Goal: Information Seeking & Learning: Learn about a topic

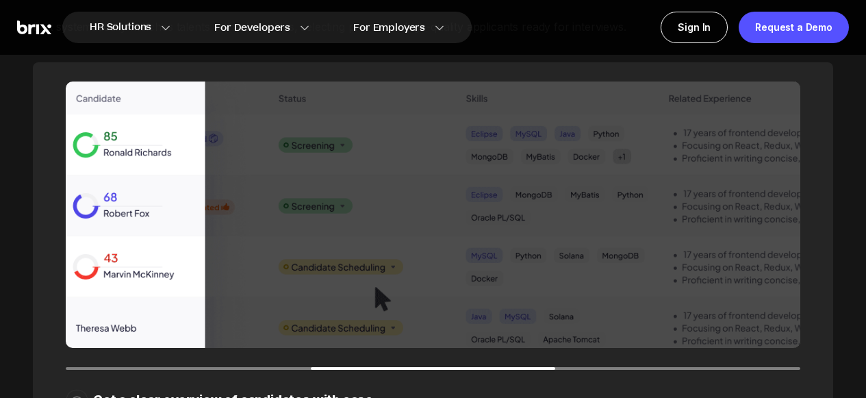
scroll to position [1583, 0]
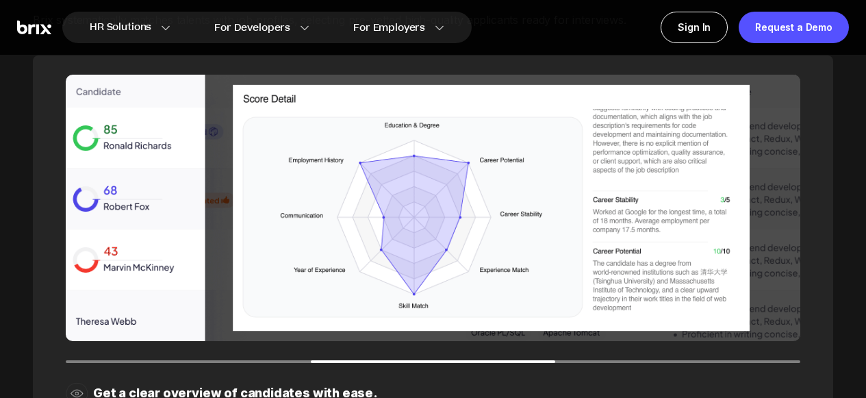
click at [201, 360] on div at bounding box center [433, 361] width 734 height 3
click at [202, 363] on div "Get a clear overview of candidates with ease." at bounding box center [433, 247] width 800 height 384
click at [703, 362] on div "Get a clear overview of candidates with ease." at bounding box center [433, 247] width 800 height 384
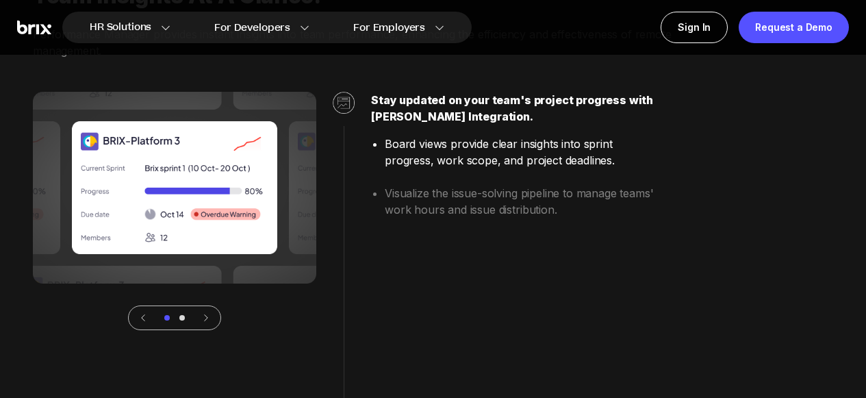
scroll to position [2841, 0]
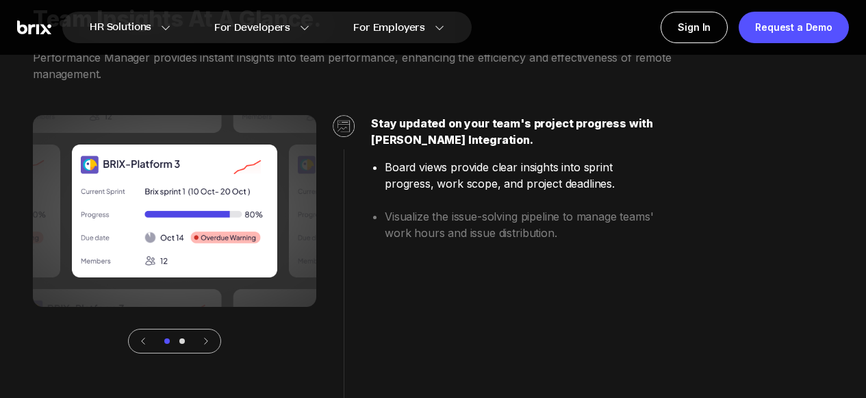
click at [179, 343] on div at bounding box center [174, 340] width 93 height 25
click at [183, 342] on div at bounding box center [174, 340] width 21 height 5
click at [207, 339] on icon at bounding box center [206, 341] width 10 height 10
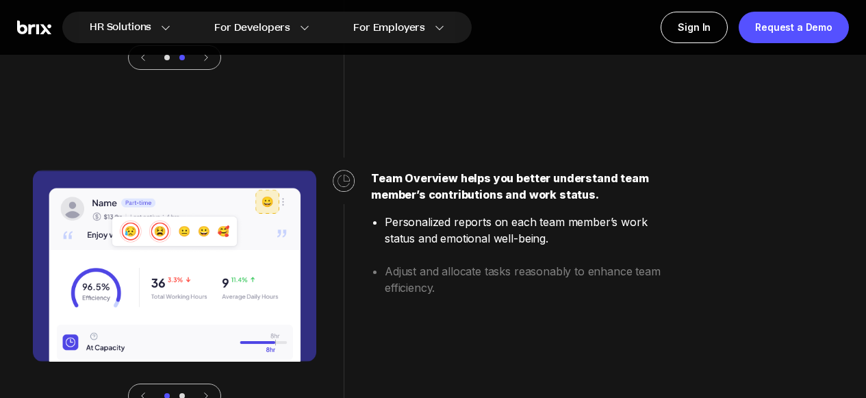
scroll to position [3234, 0]
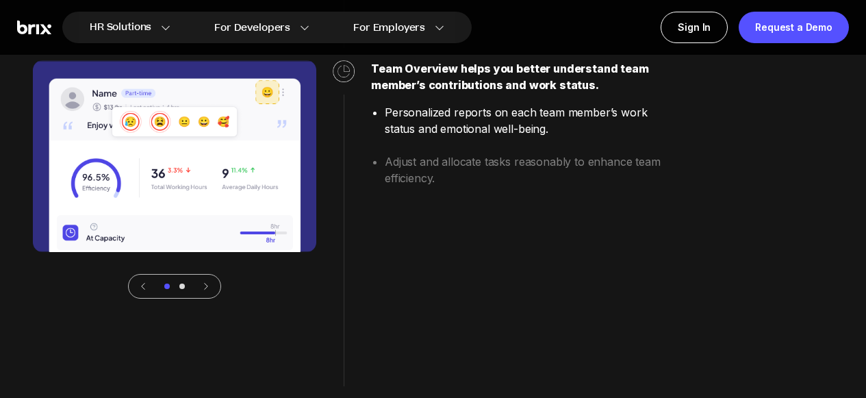
click at [205, 288] on icon at bounding box center [206, 286] width 3 height 6
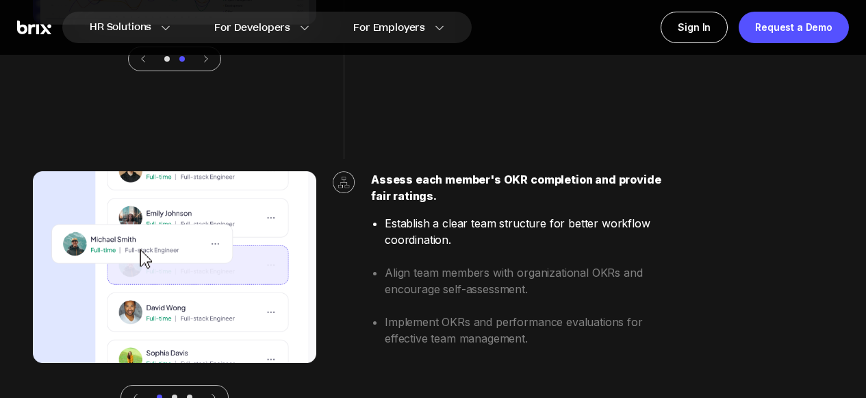
scroll to position [3546, 0]
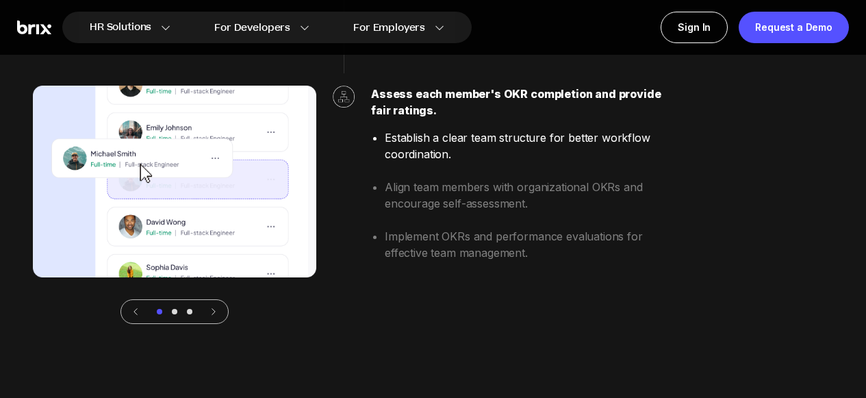
click at [173, 312] on div at bounding box center [174, 311] width 5 height 5
click at [220, 310] on div at bounding box center [174, 311] width 108 height 25
click at [213, 312] on icon at bounding box center [214, 312] width 10 height 10
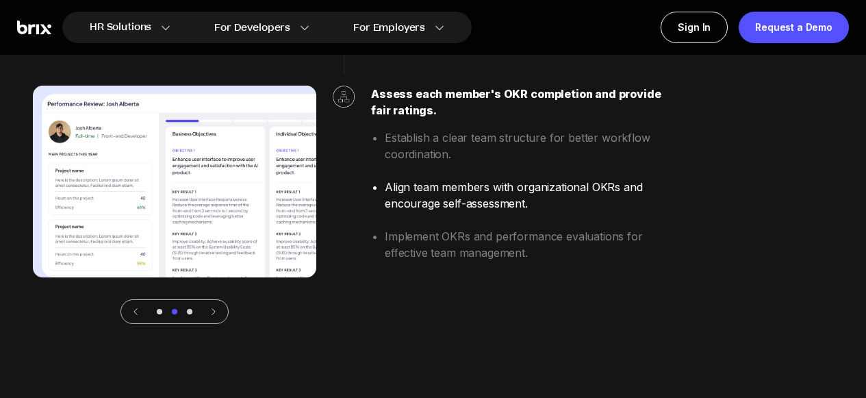
click at [213, 312] on icon at bounding box center [214, 312] width 10 height 10
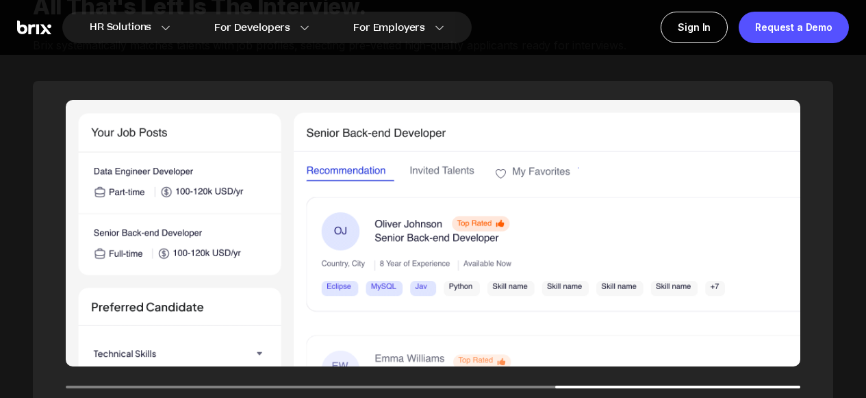
scroll to position [1560, 0]
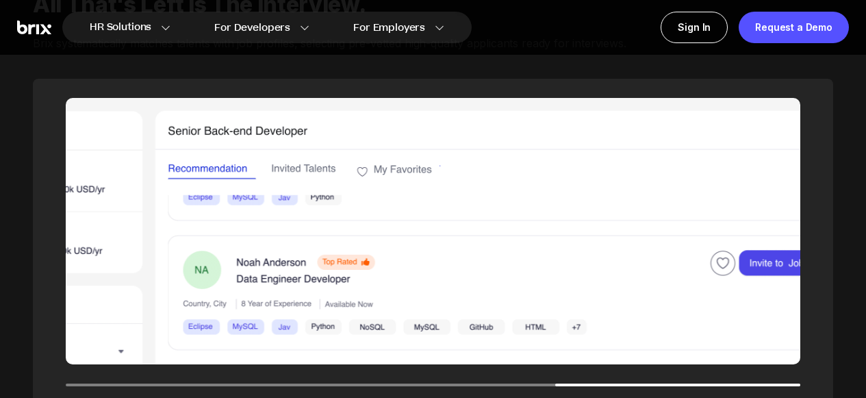
click at [521, 389] on div "Invite top talent instantly and maintain a pool of ready-to-go candidates." at bounding box center [433, 271] width 800 height 384
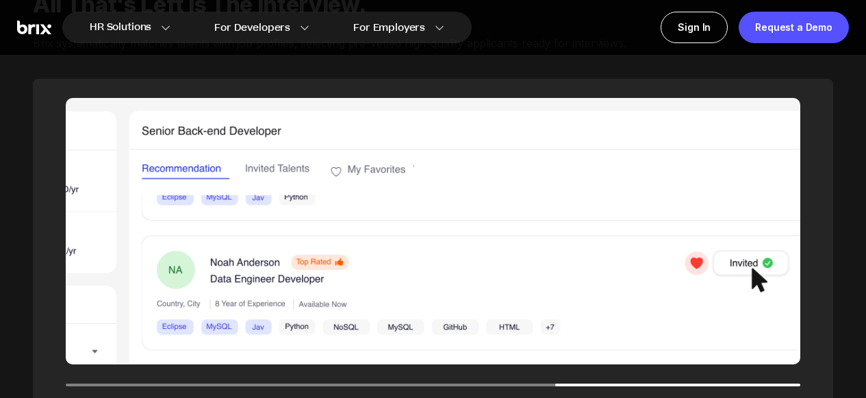
click at [215, 387] on div "Invite top talent instantly and maintain a pool of ready-to-go candidates." at bounding box center [433, 271] width 800 height 384
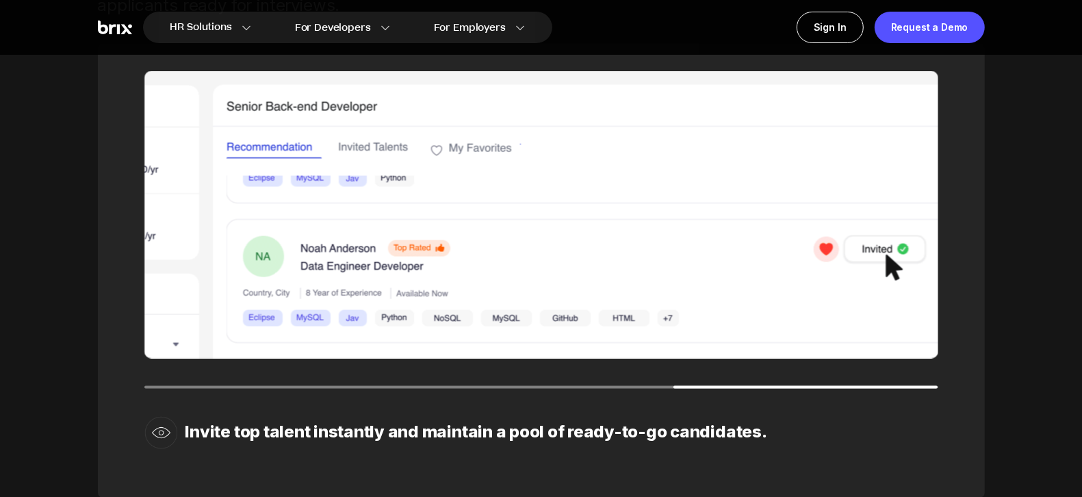
scroll to position [1917, 0]
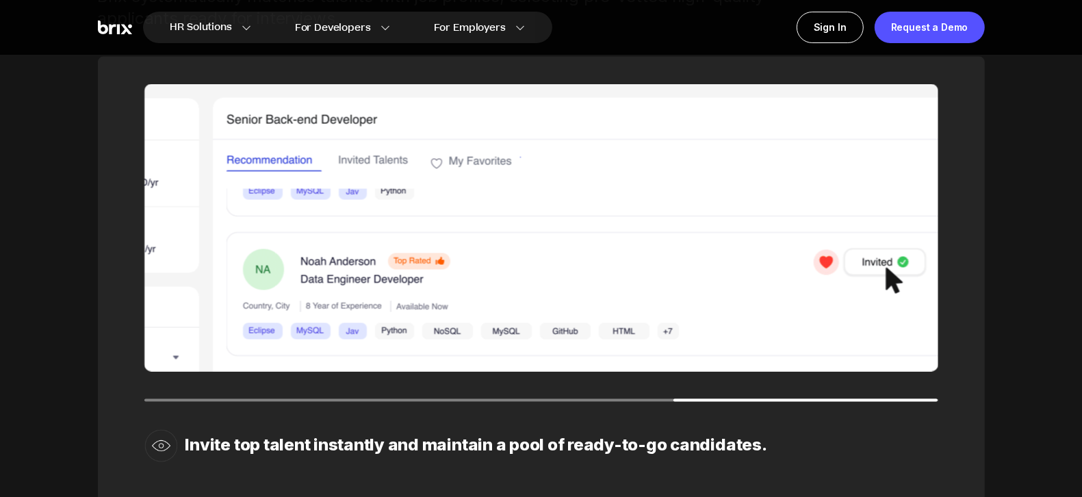
click at [168, 397] on img at bounding box center [160, 445] width 33 height 33
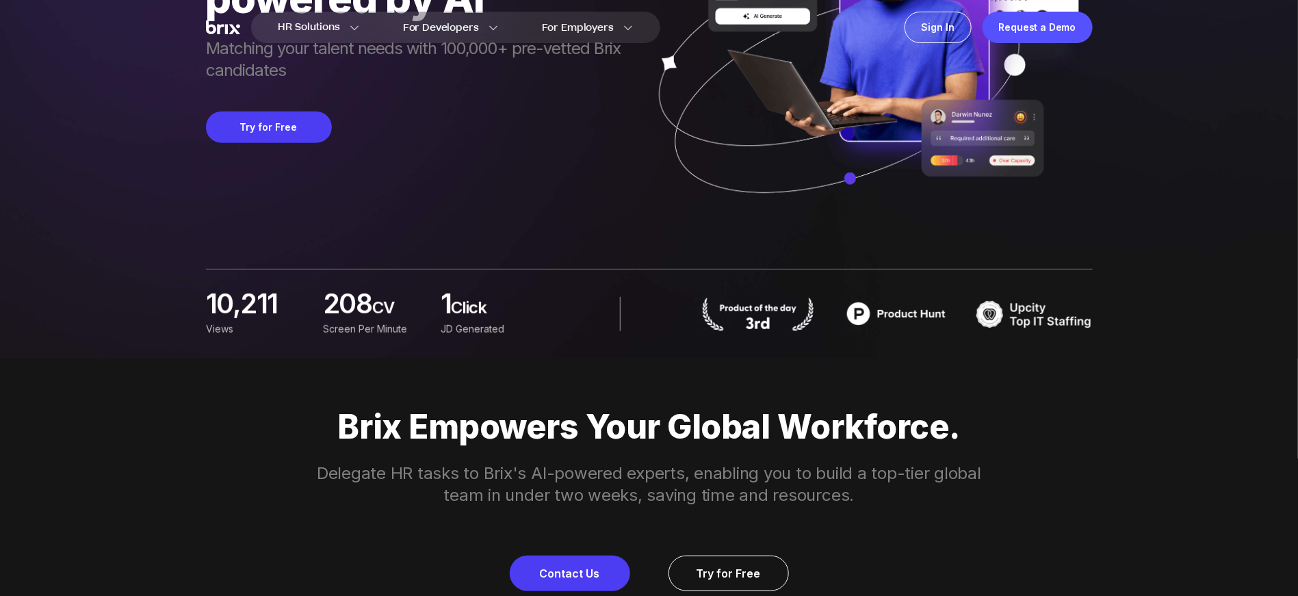
scroll to position [816, 0]
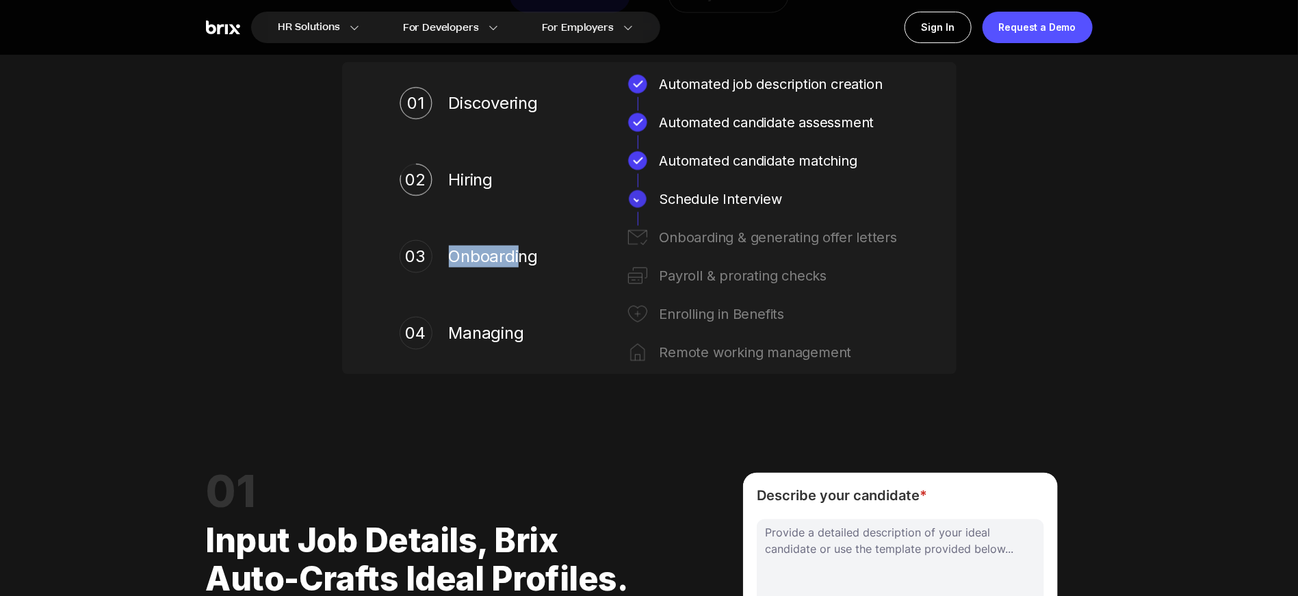
drag, startPoint x: 452, startPoint y: 258, endPoint x: 519, endPoint y: 261, distance: 67.1
click at [519, 261] on span "Onboarding" at bounding box center [497, 257] width 96 height 22
click at [865, 252] on div "Brix Empowers Your Global Workforce. Delegate HR tasks to Brix's AI-powered exp…" at bounding box center [649, 101] width 985 height 643
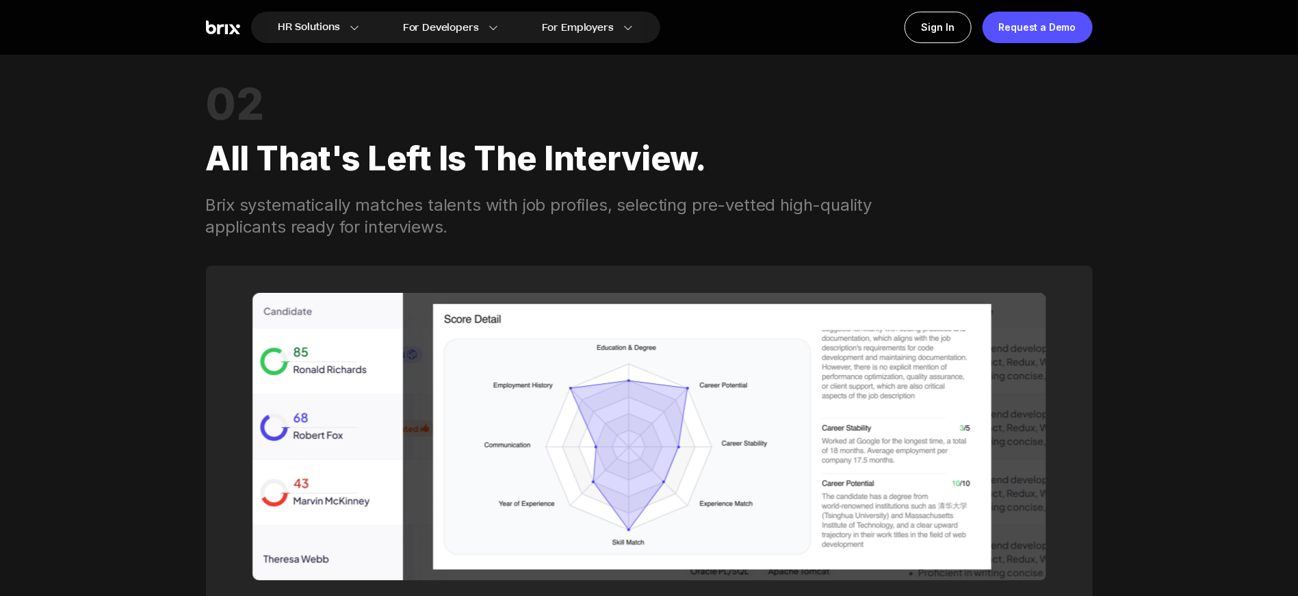
scroll to position [1808, 0]
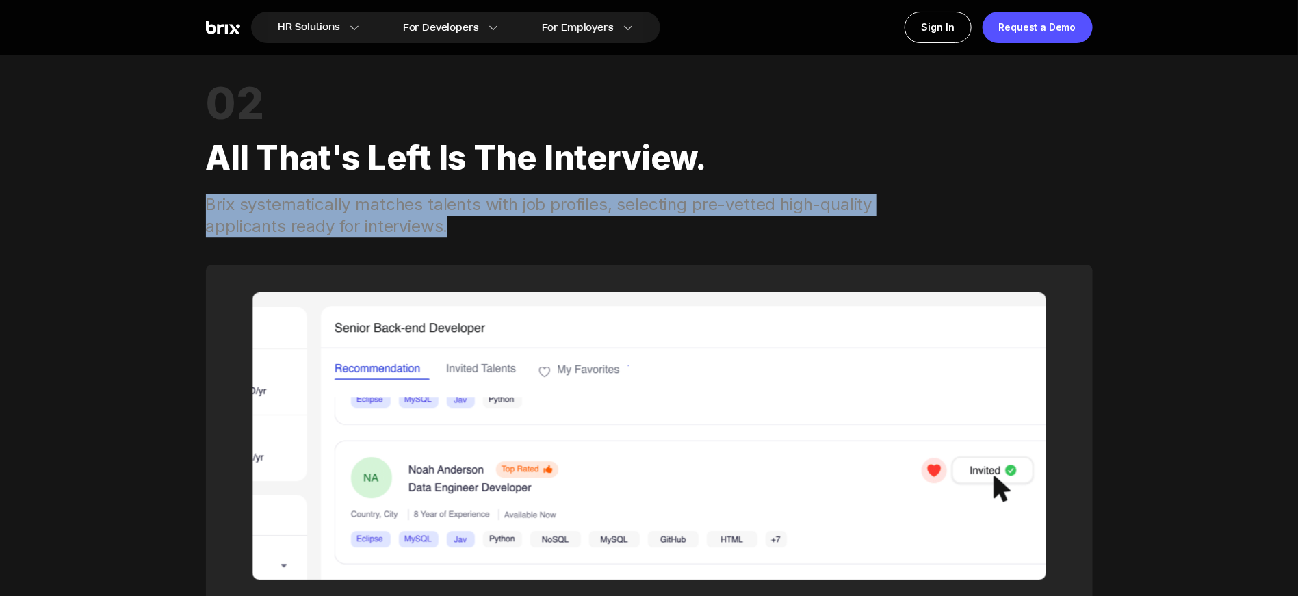
drag, startPoint x: 209, startPoint y: 199, endPoint x: 454, endPoint y: 225, distance: 246.3
click at [454, 225] on div "Brix systematically matches talents with job profiles, selecting pre-vetted hig…" at bounding box center [556, 216] width 701 height 44
copy div "Brix systematically matches talents with job profiles, selecting pre-vetted hig…"
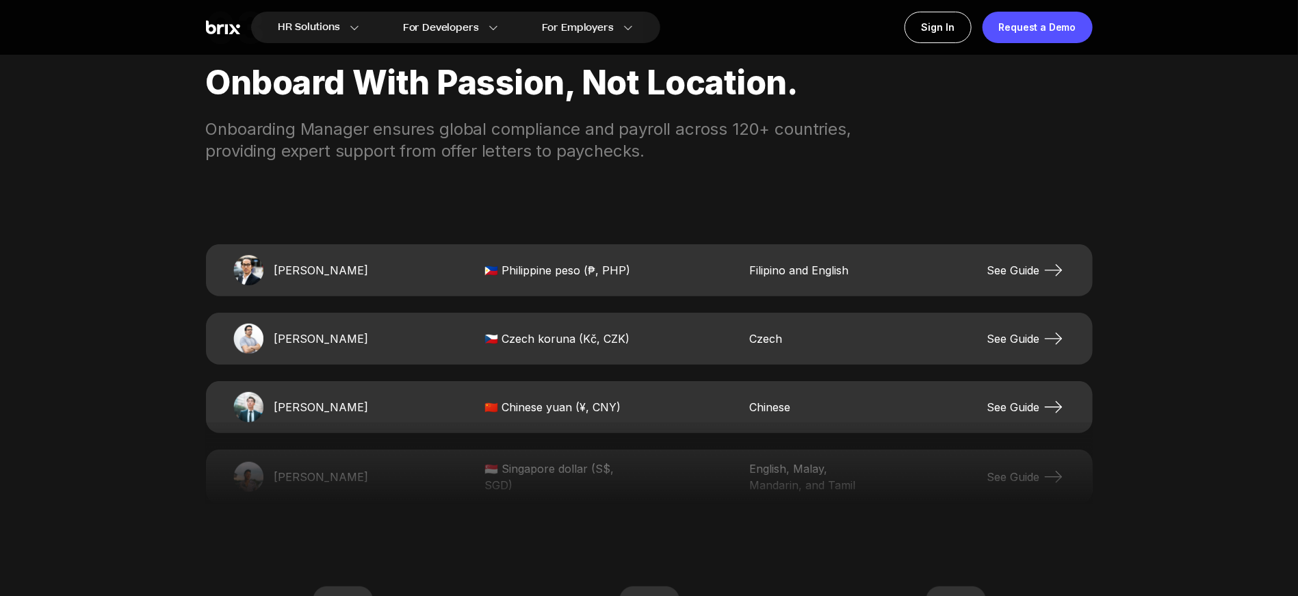
scroll to position [2755, 0]
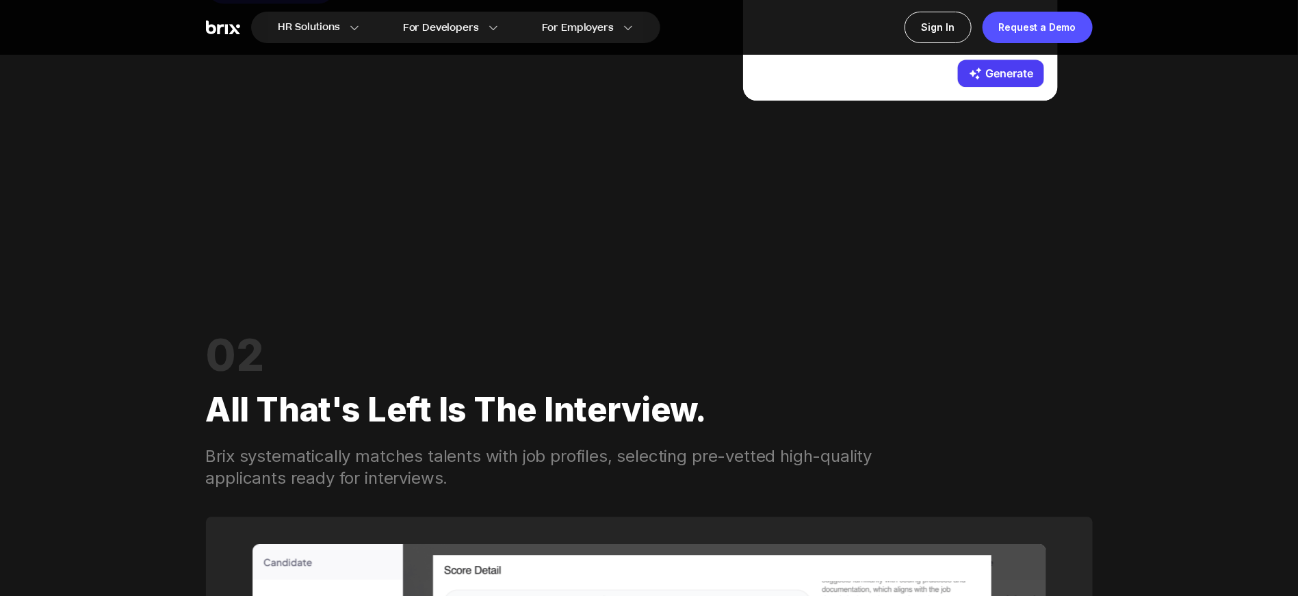
click at [746, 385] on div "All that's left is the interview." at bounding box center [649, 409] width 887 height 71
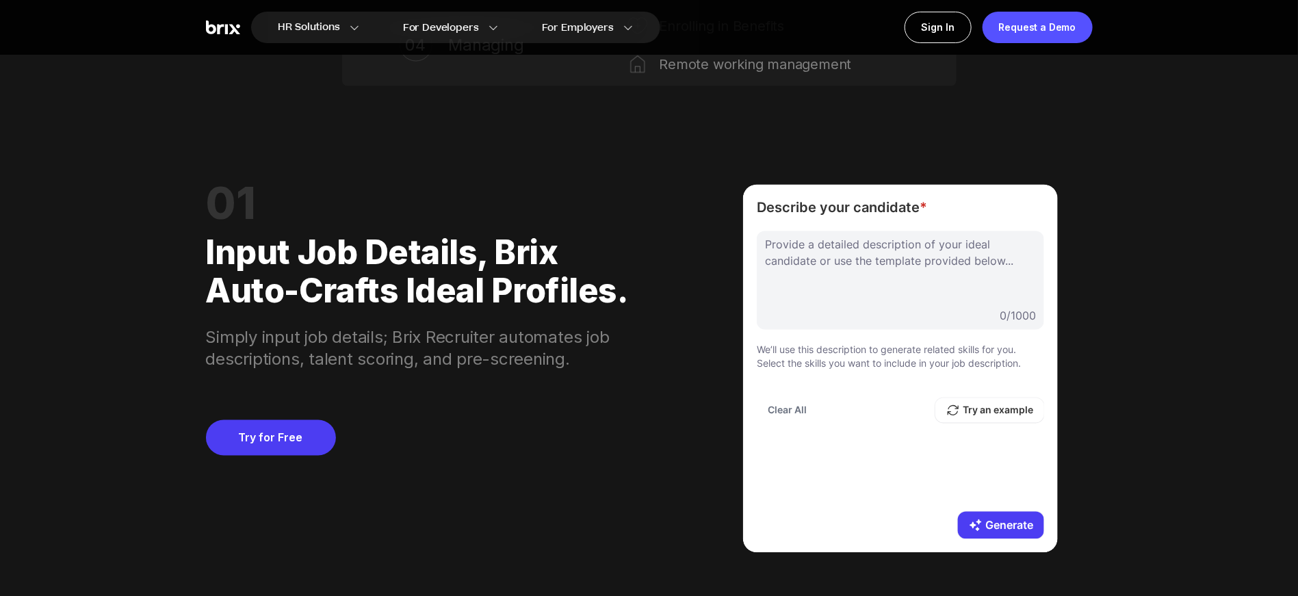
scroll to position [1106, 0]
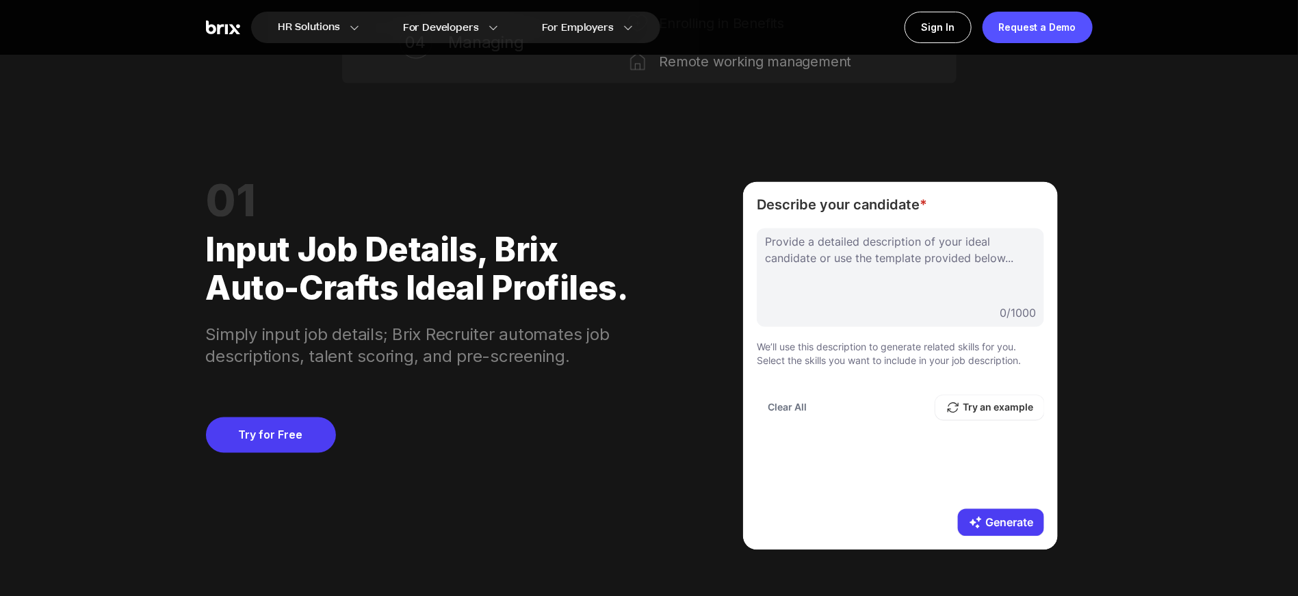
click at [213, 247] on div "Input job details, Brix auto-crafts ideal profiles." at bounding box center [423, 264] width 434 height 88
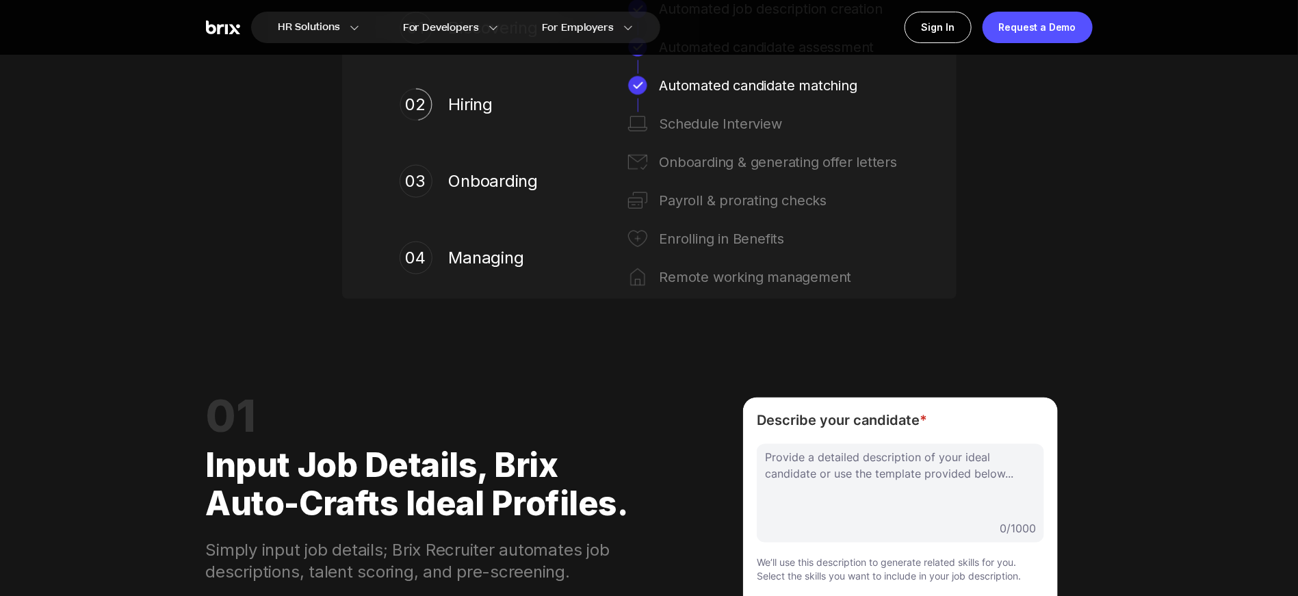
scroll to position [774, 0]
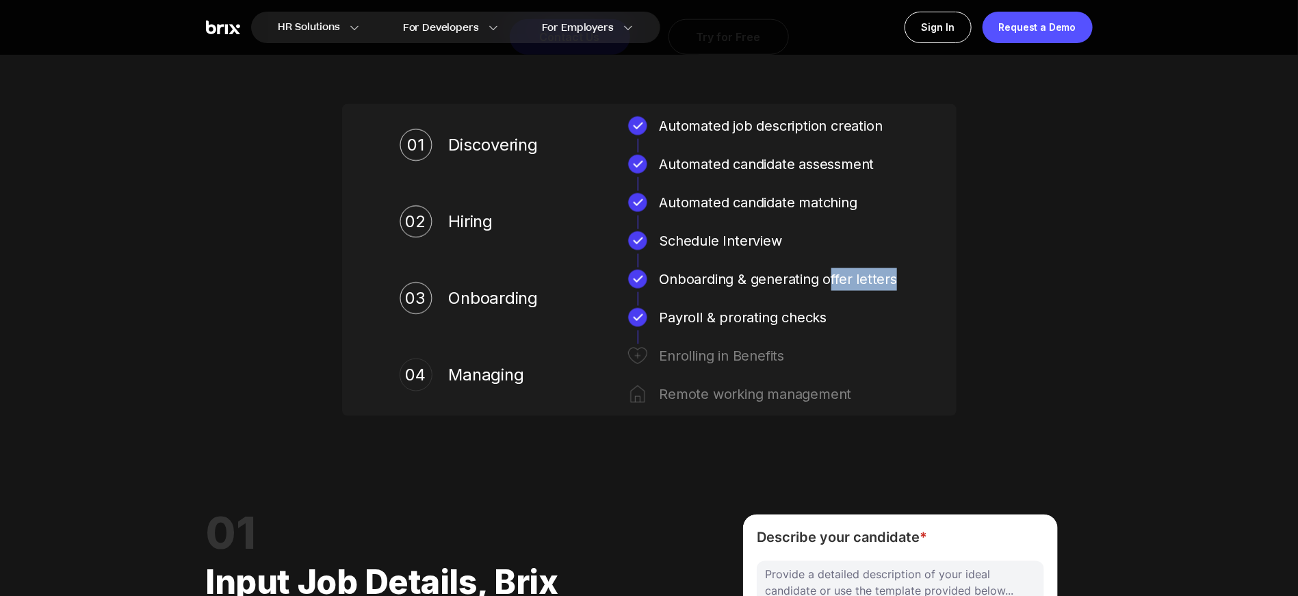
drag, startPoint x: 827, startPoint y: 281, endPoint x: 897, endPoint y: 281, distance: 70.5
click at [865, 281] on div "Onboarding & generating offer letters" at bounding box center [779, 279] width 239 height 22
click at [842, 283] on div "Onboarding & generating offer letters" at bounding box center [779, 279] width 239 height 22
drag, startPoint x: 823, startPoint y: 276, endPoint x: 893, endPoint y: 281, distance: 69.9
click at [865, 281] on div "Onboarding & generating offer letters" at bounding box center [779, 279] width 239 height 22
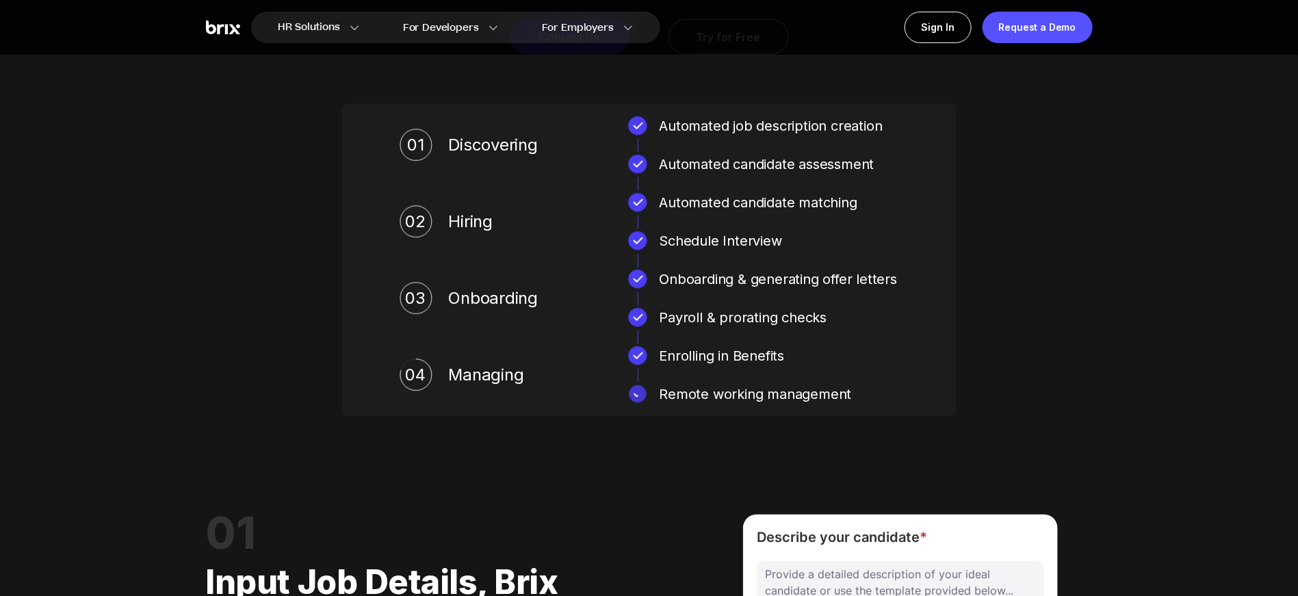
click at [686, 320] on div "Payroll & prorating checks" at bounding box center [779, 318] width 239 height 22
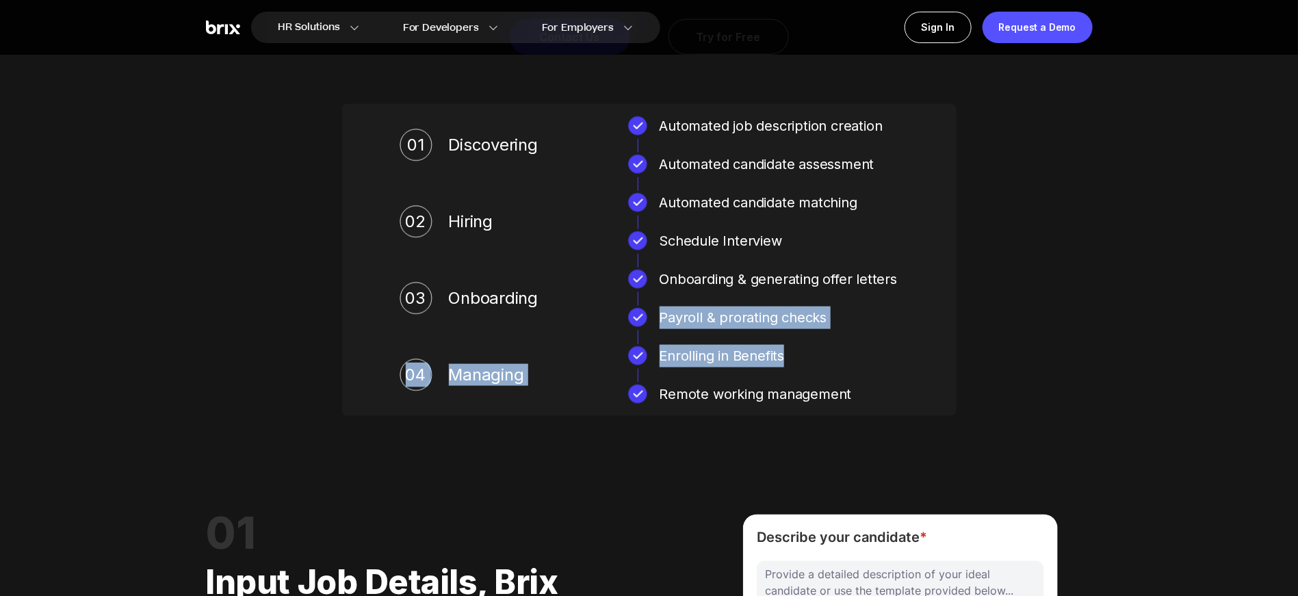
drag, startPoint x: 660, startPoint y: 319, endPoint x: 790, endPoint y: 363, distance: 138.0
click at [790, 363] on div "01 Discovering Automated job description creation Automated candidate assessmen…" at bounding box center [649, 260] width 554 height 290
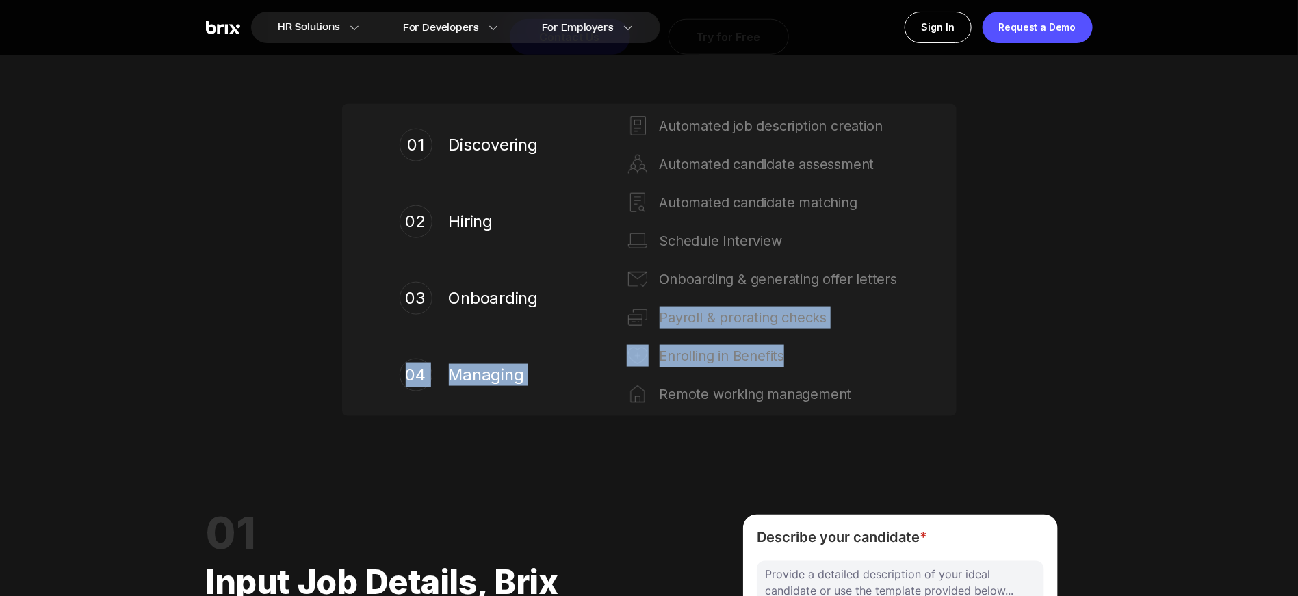
click at [790, 363] on div "Enrolling in Benefits" at bounding box center [779, 356] width 239 height 22
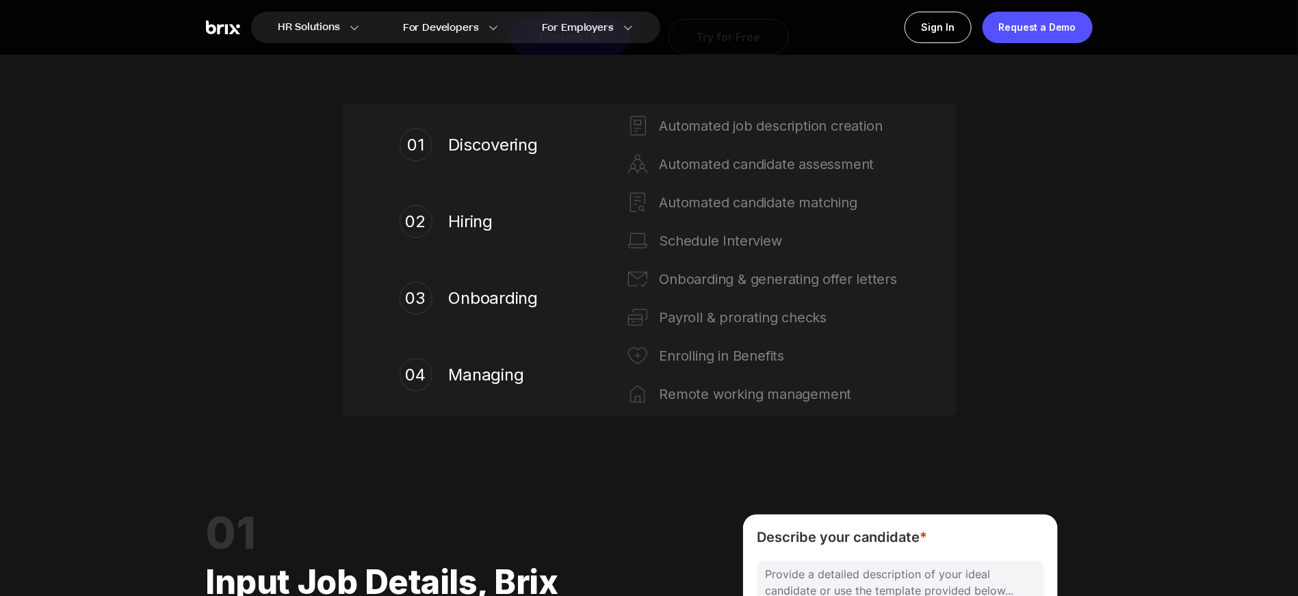
click at [686, 339] on div "01 Discovering Automated job description creation Automated candidate assessmen…" at bounding box center [649, 260] width 554 height 290
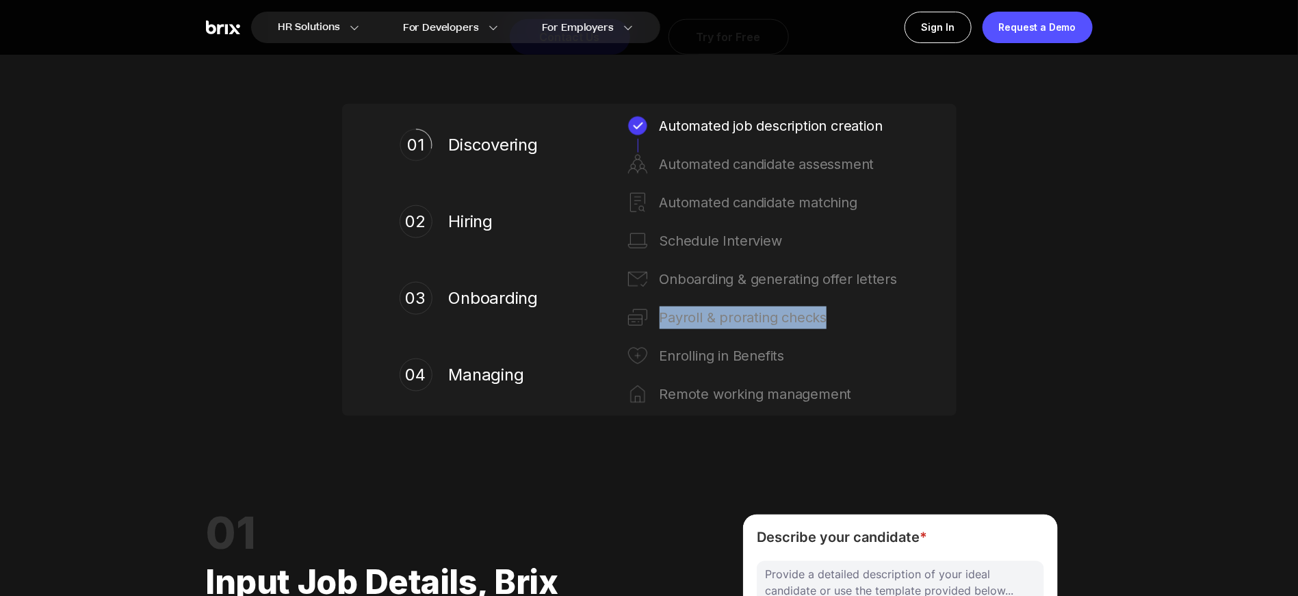
drag, startPoint x: 662, startPoint y: 319, endPoint x: 839, endPoint y: 315, distance: 176.6
click at [839, 315] on div "Payroll & prorating checks" at bounding box center [779, 318] width 239 height 22
copy div "Payroll & prorating checks"
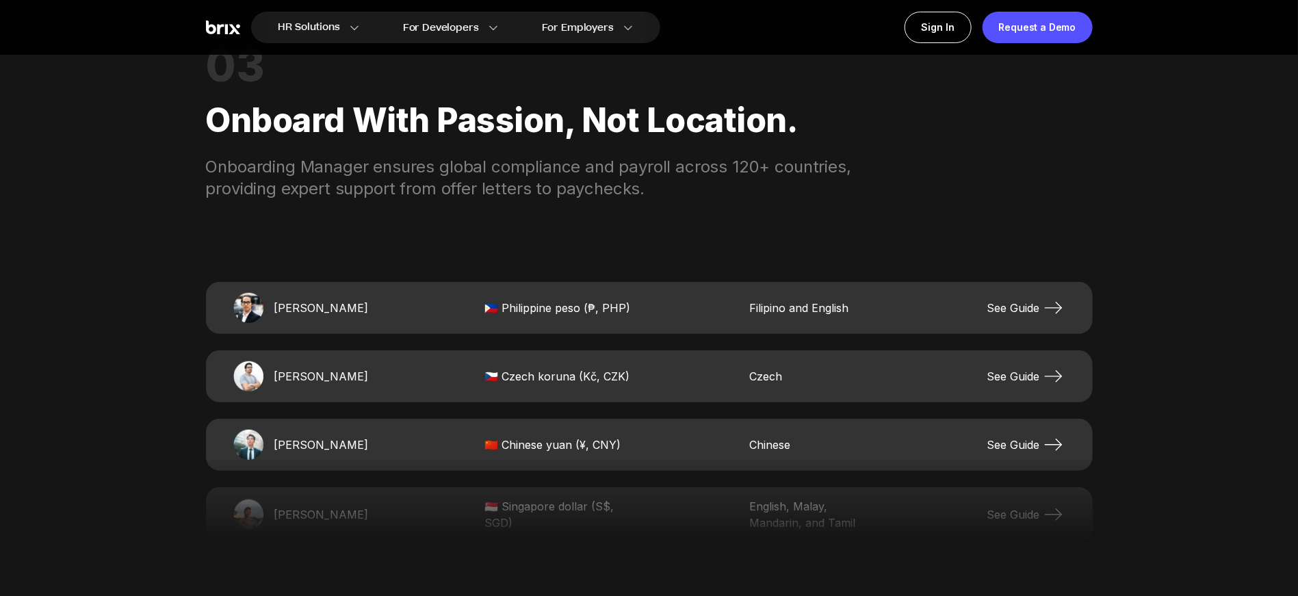
scroll to position [2717, 0]
